Goal: Information Seeking & Learning: Learn about a topic

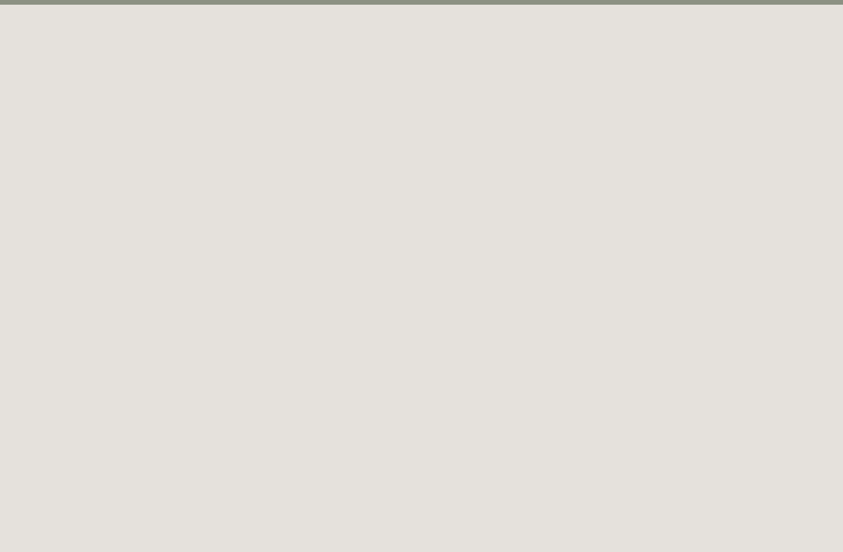
scroll to position [68, 0]
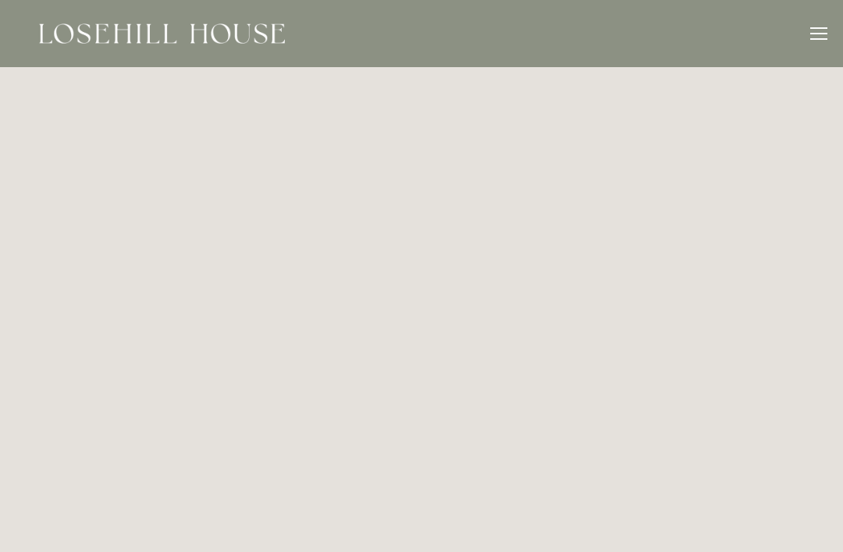
click at [815, 41] on div at bounding box center [818, 35] width 17 height 17
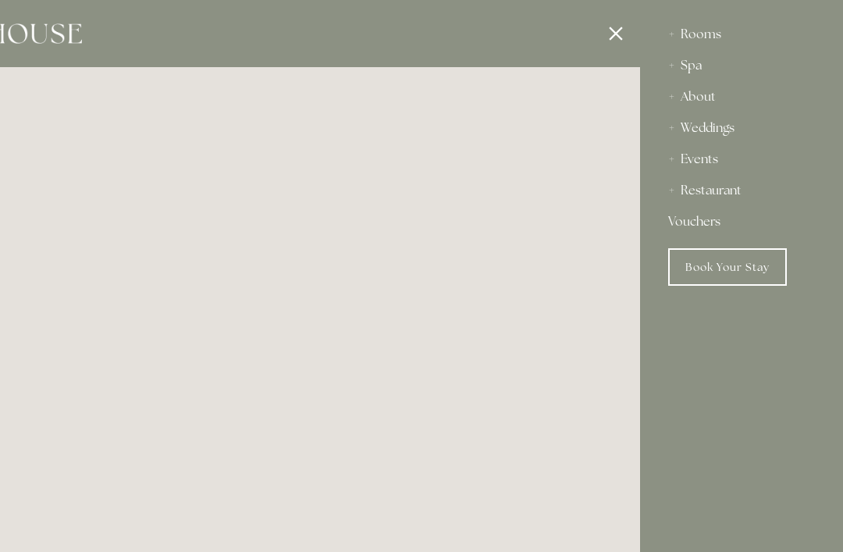
click at [735, 189] on div "Restaurant" at bounding box center [741, 190] width 147 height 31
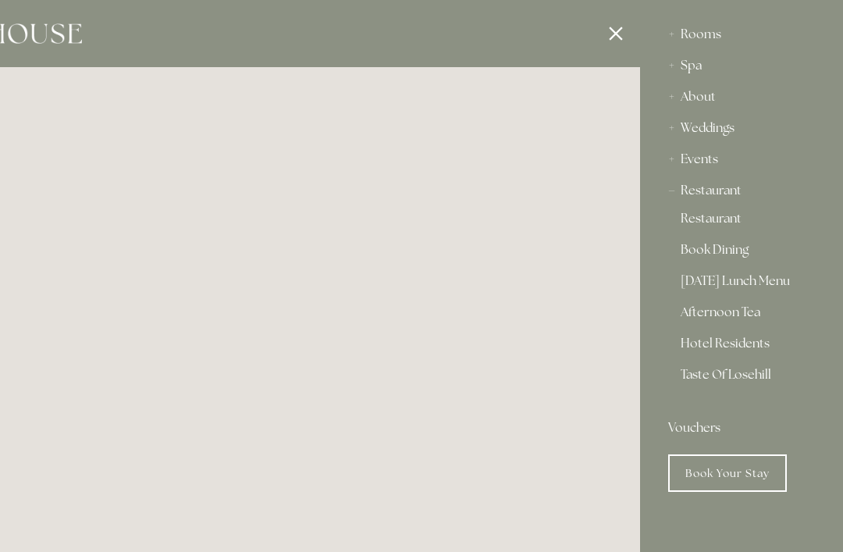
click at [738, 193] on div "Restaurant" at bounding box center [741, 190] width 147 height 31
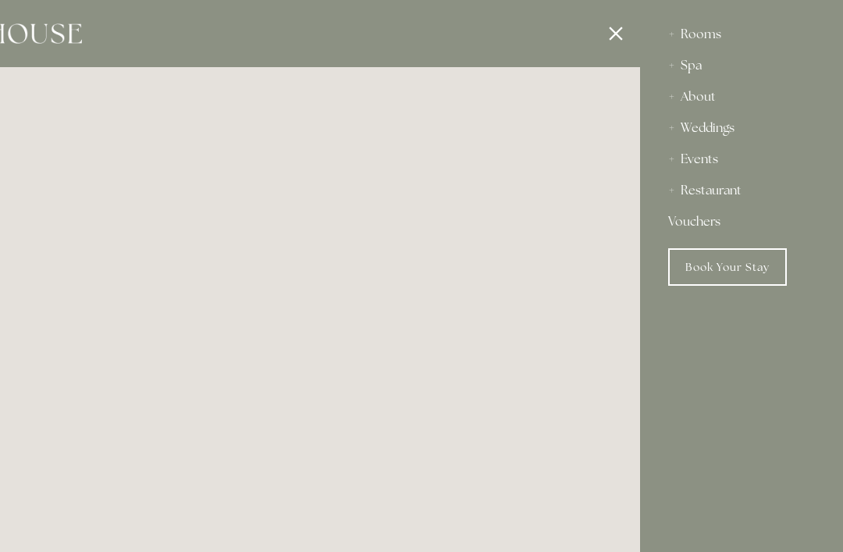
click at [744, 197] on div "Restaurant" at bounding box center [741, 190] width 147 height 31
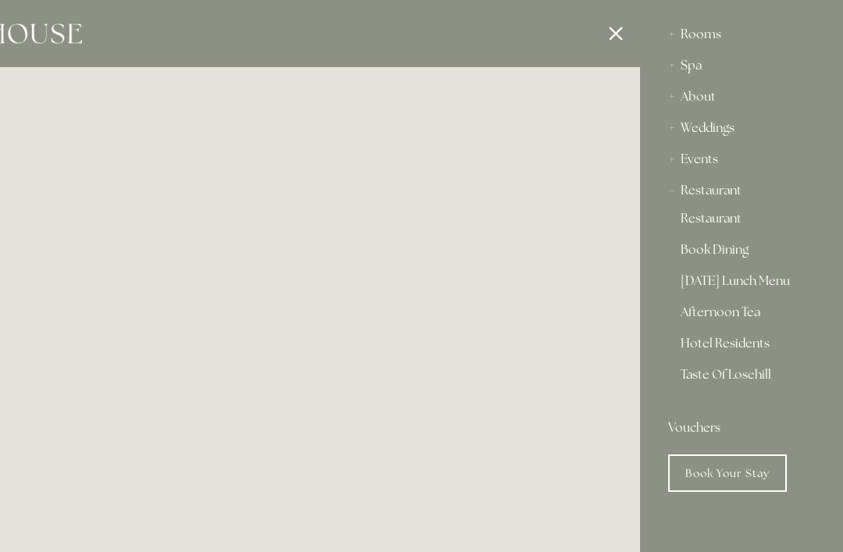
click at [617, 32] on div at bounding box center [218, 276] width 843 height 552
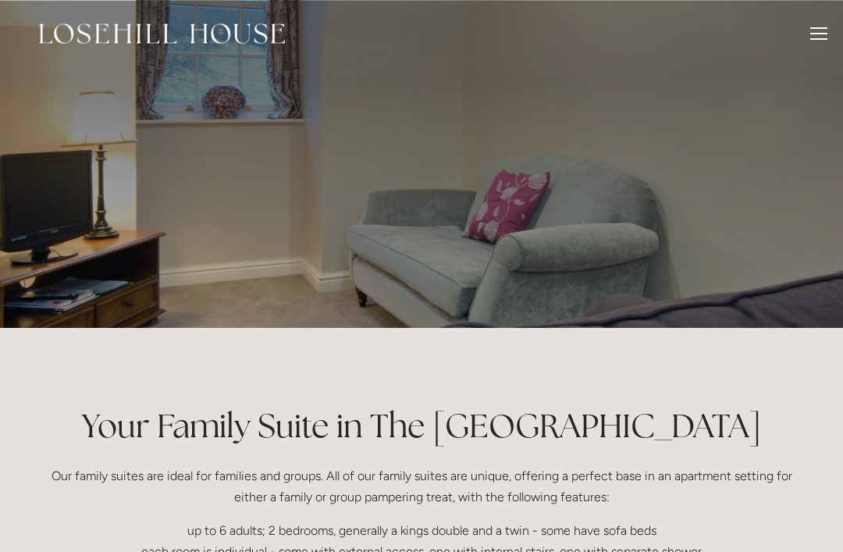
click at [741, 144] on p at bounding box center [421, 164] width 696 height 62
click at [829, 34] on header "Rooms Rooms Your Stay Book a stay Offers Spa" at bounding box center [421, 33] width 843 height 67
click at [823, 35] on div at bounding box center [818, 35] width 17 height 17
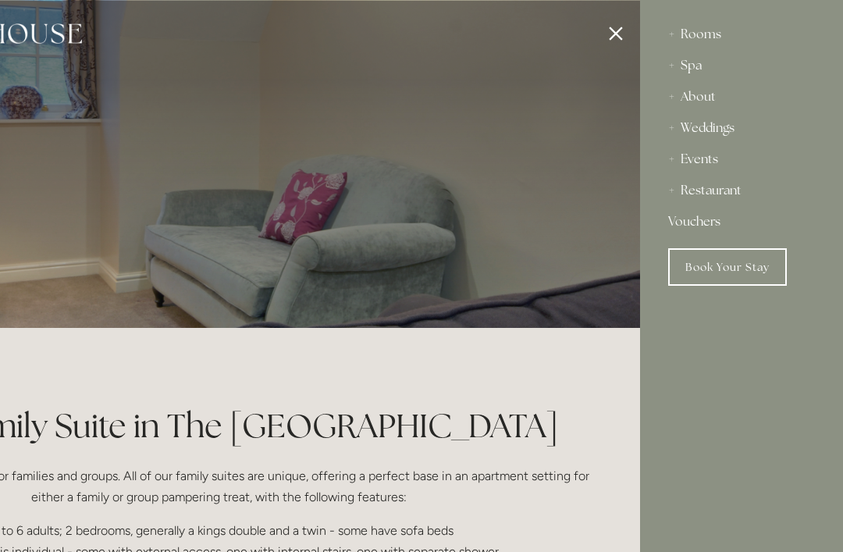
click at [701, 39] on div "Rooms" at bounding box center [741, 34] width 147 height 31
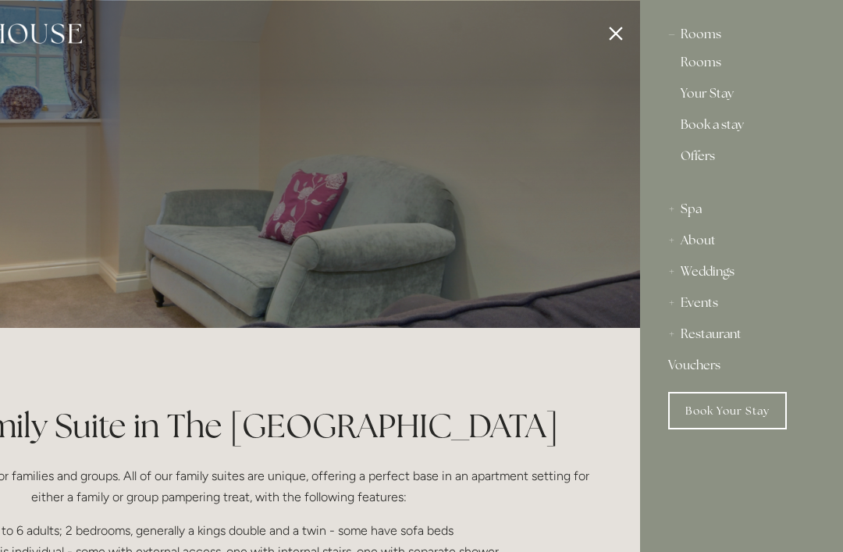
click at [712, 72] on link "Rooms" at bounding box center [741, 65] width 122 height 19
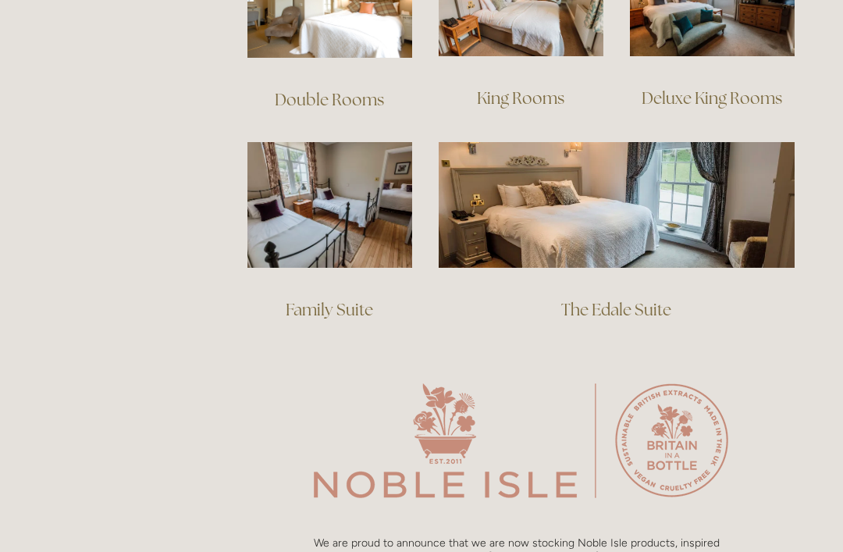
scroll to position [1201, 0]
click at [340, 299] on link "Family Suite" at bounding box center [329, 309] width 87 height 21
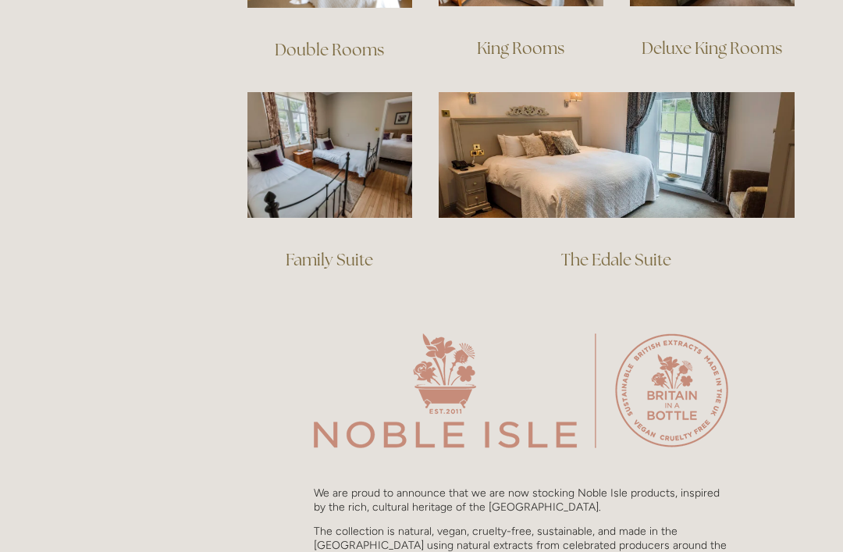
click at [696, 151] on img at bounding box center [617, 154] width 356 height 125
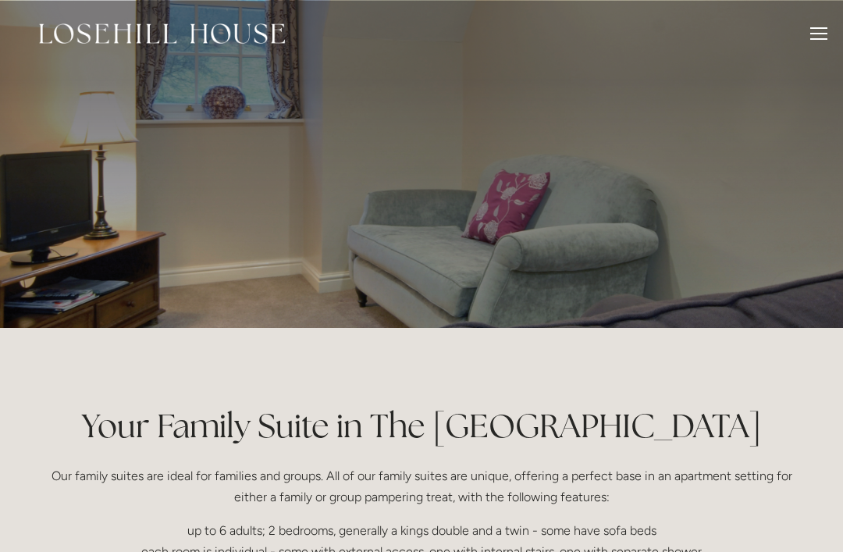
click at [819, 33] on div at bounding box center [818, 34] width 17 height 2
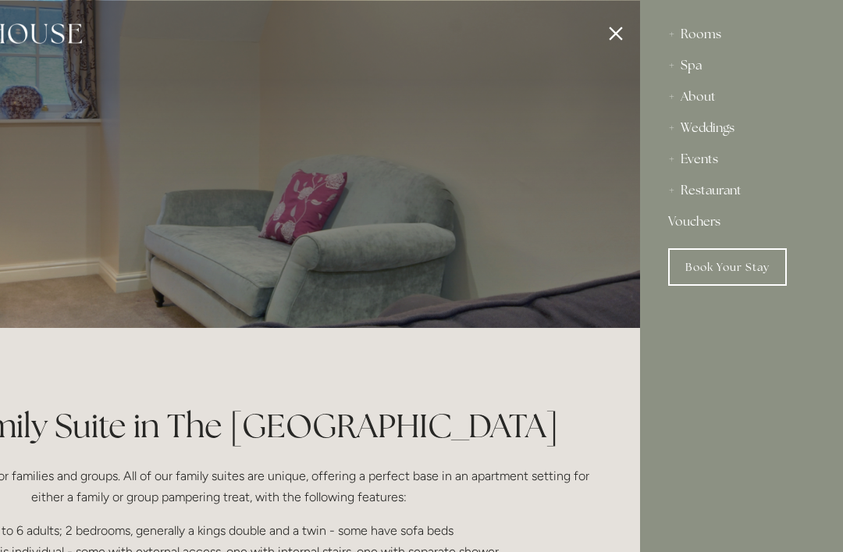
click at [711, 42] on div "Rooms" at bounding box center [741, 34] width 147 height 31
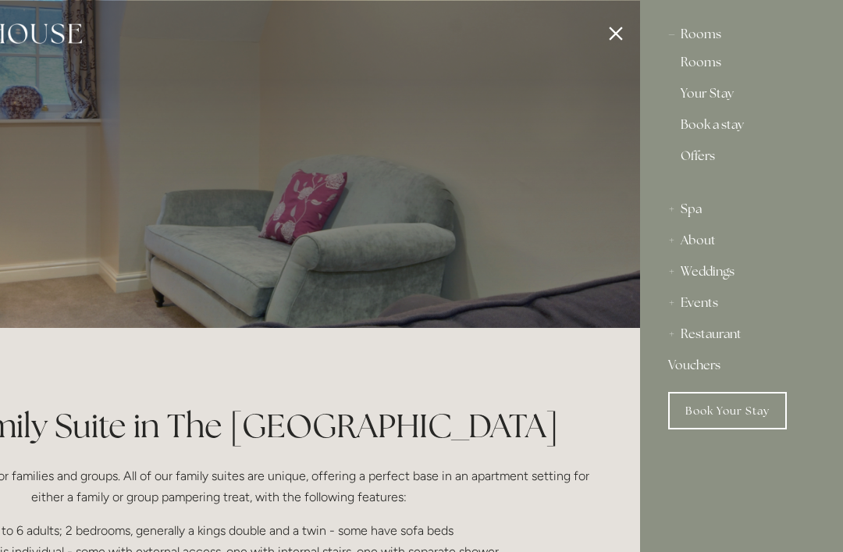
click at [720, 36] on div "Rooms" at bounding box center [741, 34] width 147 height 31
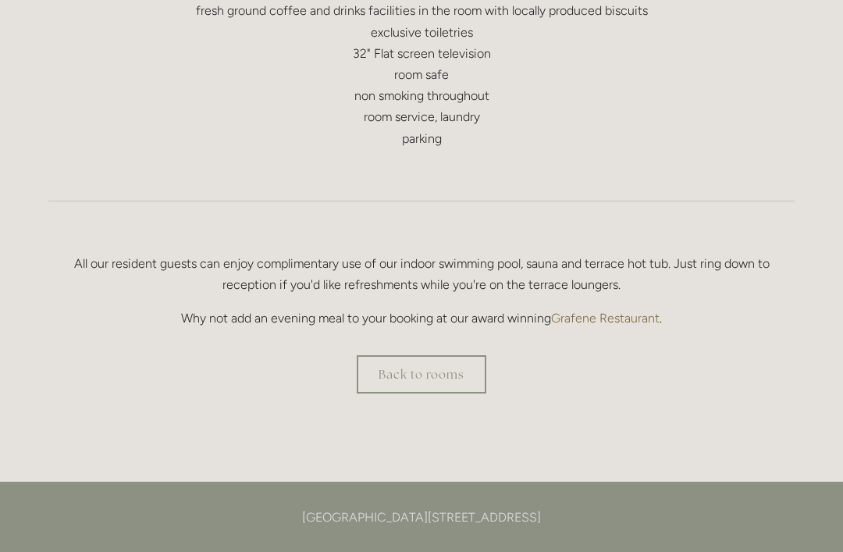
scroll to position [958, 0]
click at [615, 315] on link "Grafene Restaurant" at bounding box center [605, 318] width 108 height 15
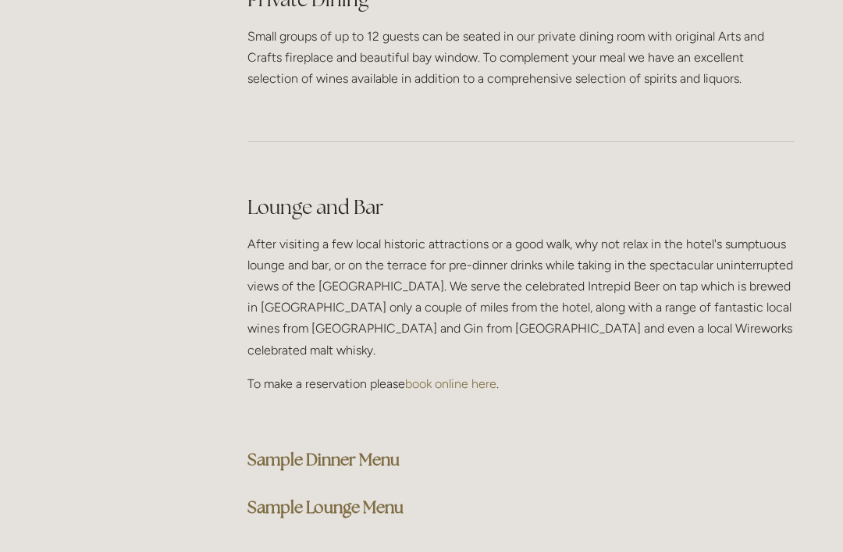
scroll to position [3797, 0]
click at [400, 448] on strong "Sample Dinner Menu" at bounding box center [323, 458] width 152 height 21
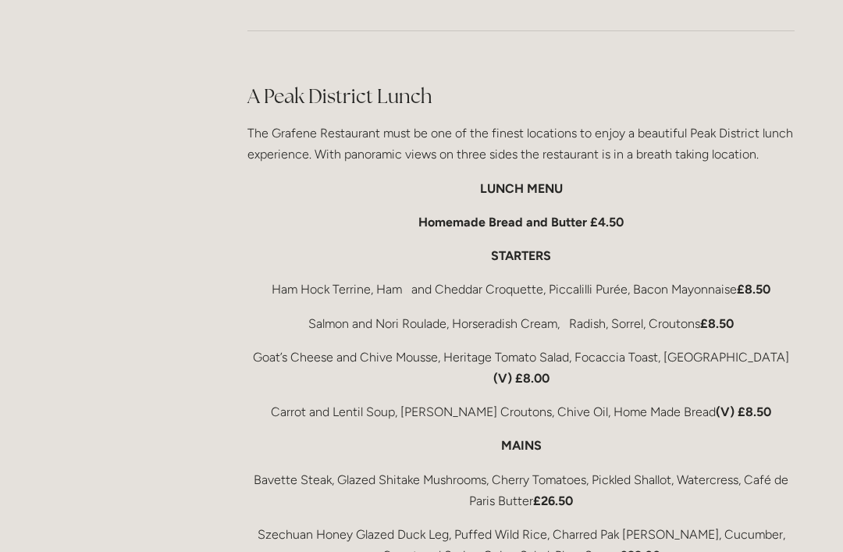
scroll to position [2454, 0]
